Goal: Task Accomplishment & Management: Complete application form

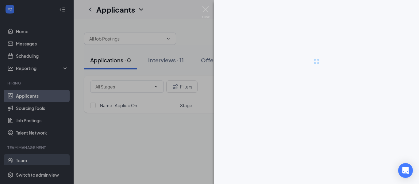
click at [46, 157] on div at bounding box center [209, 92] width 419 height 184
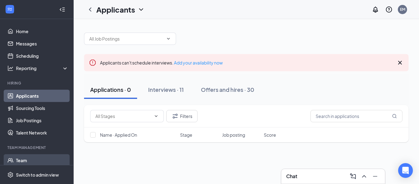
click at [28, 160] on link "Team" at bounding box center [42, 160] width 52 height 12
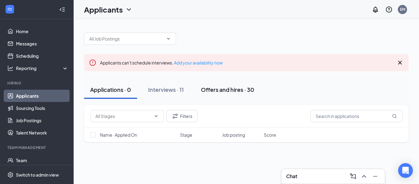
click at [218, 90] on div "Offers and hires · 30" at bounding box center [227, 90] width 53 height 8
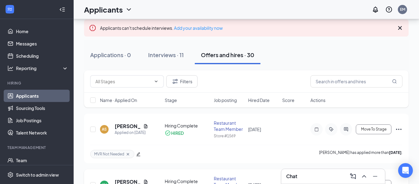
scroll to position [32, 0]
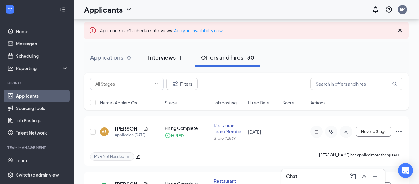
click at [173, 63] on button "Interviews · 11" at bounding box center [166, 57] width 48 height 18
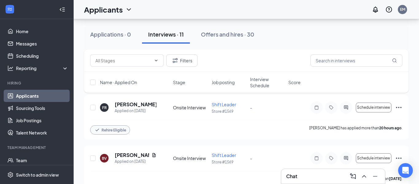
scroll to position [60, 0]
click at [396, 106] on icon "Ellipses" at bounding box center [398, 106] width 7 height 7
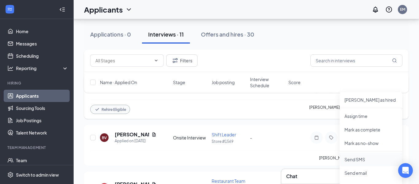
scroll to position [79, 0]
click at [310, 132] on div "BV Bounhang Vongkaysone Applied on Sep 13 Onsite Interview Shift Leader Store #…" at bounding box center [246, 141] width 312 height 19
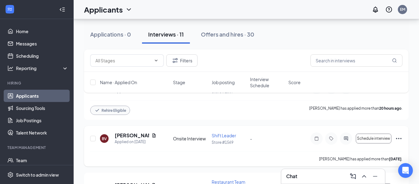
click at [396, 137] on icon "Ellipses" at bounding box center [398, 138] width 7 height 7
click at [354, 153] on p "Mark as hired" at bounding box center [371, 151] width 53 height 6
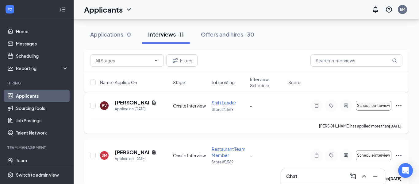
scroll to position [114, 0]
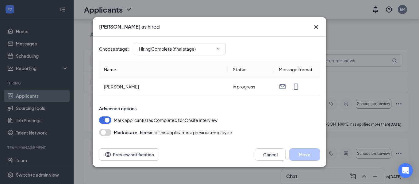
type input "Hiring Complete (final stage)"
click at [311, 152] on button "Move" at bounding box center [304, 154] width 31 height 12
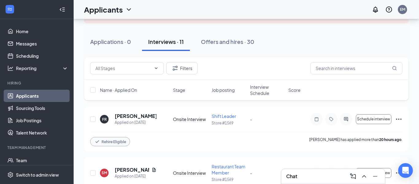
scroll to position [33, 0]
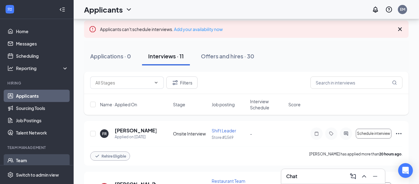
click at [20, 160] on link "Team" at bounding box center [42, 160] width 52 height 12
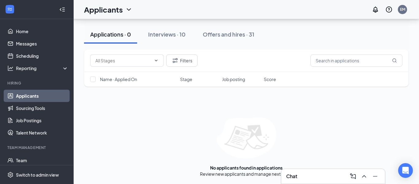
scroll to position [68, 0]
click at [158, 41] on button "Interviews · 10" at bounding box center [167, 34] width 50 height 18
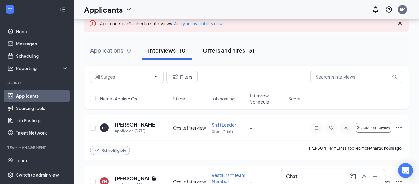
scroll to position [41, 0]
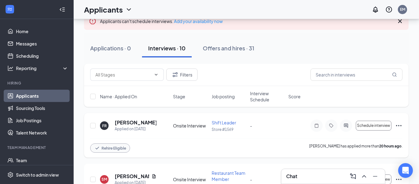
click at [399, 125] on icon "Ellipses" at bounding box center [399, 125] width 6 height 1
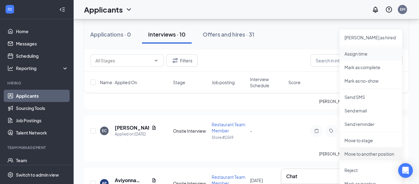
scroll to position [143, 0]
click at [356, 137] on p "Move to stage" at bounding box center [371, 140] width 53 height 6
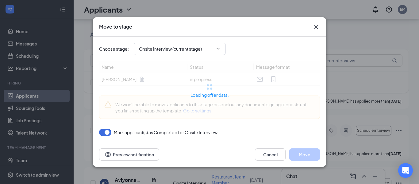
type input "MVR Background Check (next stage)"
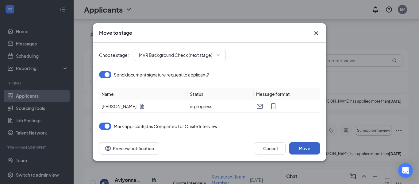
click at [313, 146] on button "Move" at bounding box center [304, 148] width 31 height 12
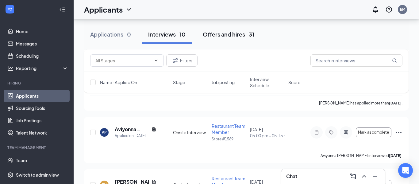
click at [215, 41] on button "Offers and hires · 31" at bounding box center [229, 34] width 64 height 18
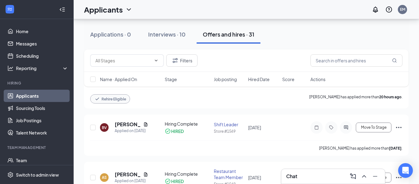
scroll to position [87, 0]
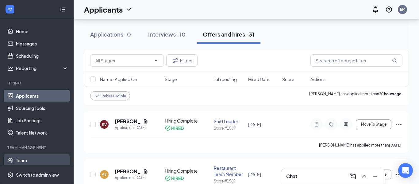
click at [44, 159] on link "Team" at bounding box center [42, 160] width 52 height 12
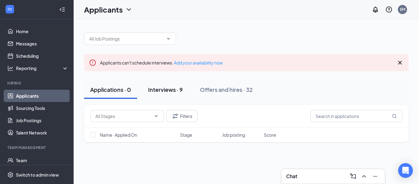
click at [173, 91] on div "Interviews · 9" at bounding box center [165, 90] width 35 height 8
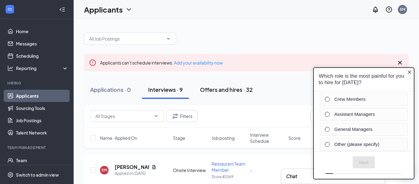
click at [237, 91] on div "Offers and hires · 32" at bounding box center [226, 90] width 53 height 8
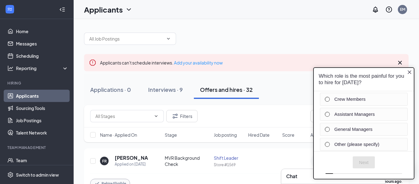
click at [408, 72] on icon "Close button" at bounding box center [409, 71] width 5 height 5
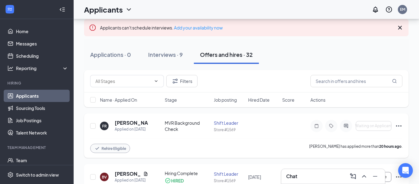
scroll to position [34, 0]
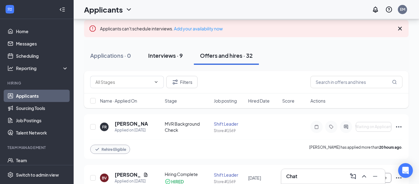
click at [176, 59] on div "Interviews · 9" at bounding box center [165, 56] width 35 height 8
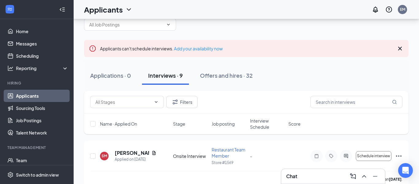
scroll to position [12, 0]
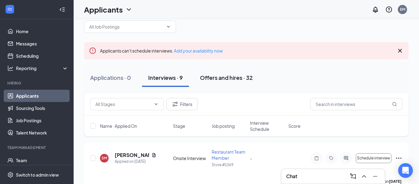
click at [224, 83] on button "Offers and hires · 32" at bounding box center [226, 77] width 65 height 18
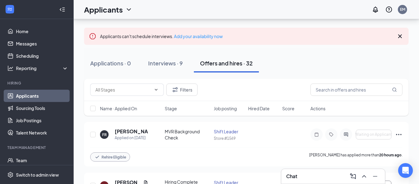
scroll to position [26, 0]
click at [176, 2] on div "Applicants EM" at bounding box center [246, 9] width 345 height 19
click at [379, 137] on button "Move To Stage" at bounding box center [374, 135] width 36 height 10
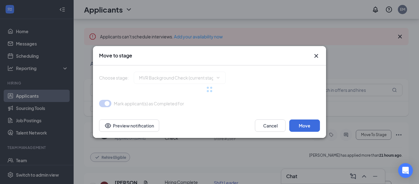
type input "Hiring Complete (next stage)"
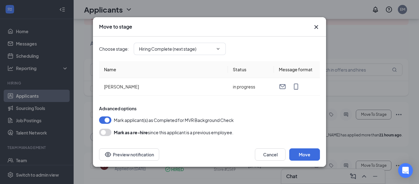
scroll to position [49, 0]
click at [104, 132] on button "button" at bounding box center [105, 132] width 12 height 7
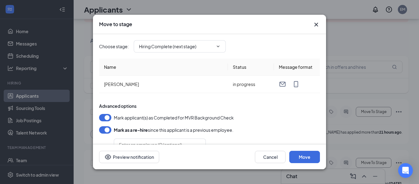
scroll to position [19, 0]
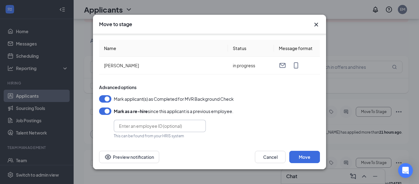
click at [151, 126] on input "text" at bounding box center [160, 126] width 92 height 12
click at [303, 158] on button "Move" at bounding box center [304, 157] width 31 height 12
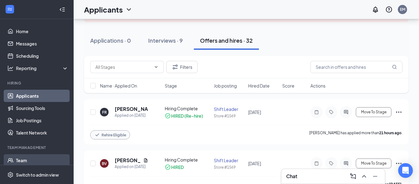
click at [38, 156] on link "Team" at bounding box center [42, 160] width 52 height 12
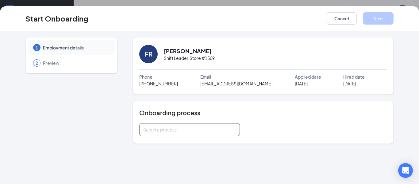
click at [178, 131] on div "Select a process" at bounding box center [188, 129] width 90 height 6
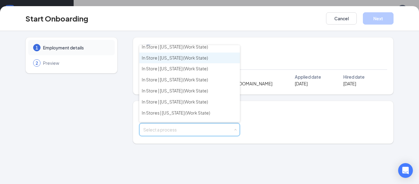
scroll to position [236, 0]
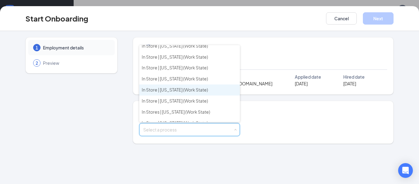
click at [178, 91] on span "In Store | Michigan (Work State)" at bounding box center [175, 90] width 66 height 6
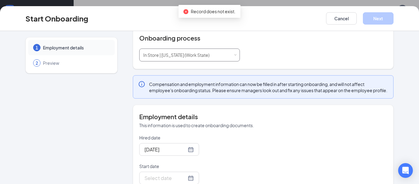
scroll to position [124, 0]
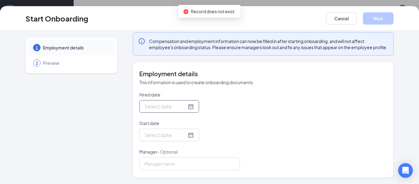
click at [192, 107] on div at bounding box center [168, 106] width 49 height 8
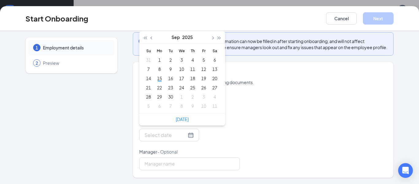
type input "Oct 5, 2025"
click at [120, 100] on div "1 Employment details 2 Preview FR Felicia Rocha-Adams Shift Leader · Store #156…" at bounding box center [209, 49] width 368 height 258
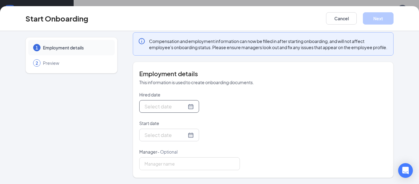
click at [191, 108] on div at bounding box center [168, 106] width 49 height 8
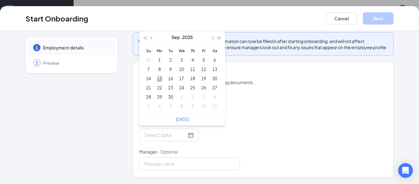
type input "Sep 15, 2025"
click at [160, 77] on div "15" at bounding box center [159, 78] width 7 height 7
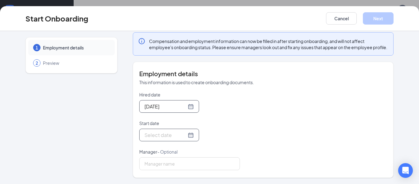
click at [192, 135] on div at bounding box center [168, 135] width 49 height 8
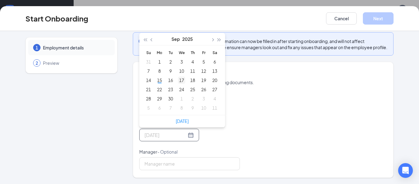
type input "Sep 17, 2025"
click at [183, 80] on div "17" at bounding box center [181, 79] width 7 height 7
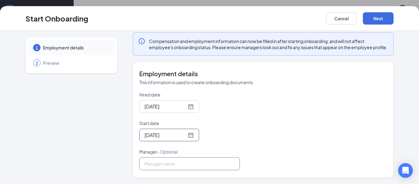
click at [179, 164] on input "Manager - Optional" at bounding box center [189, 163] width 101 height 13
type input "Emily myrick"
click at [384, 16] on button "Next" at bounding box center [378, 18] width 31 height 12
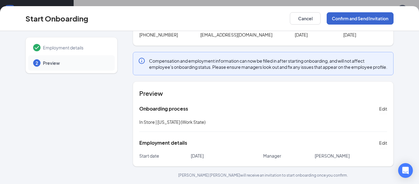
scroll to position [55, 0]
click at [363, 17] on button "Confirm and Send Invitation" at bounding box center [360, 18] width 67 height 12
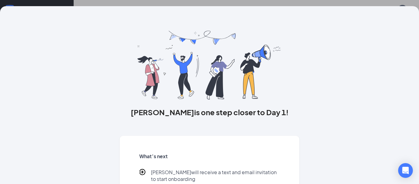
scroll to position [39, 0]
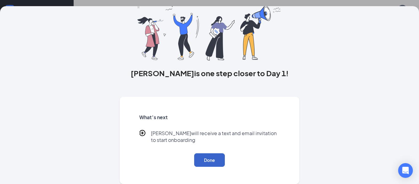
click at [213, 159] on button "Done" at bounding box center [209, 159] width 31 height 13
